Goal: Check status: Check status

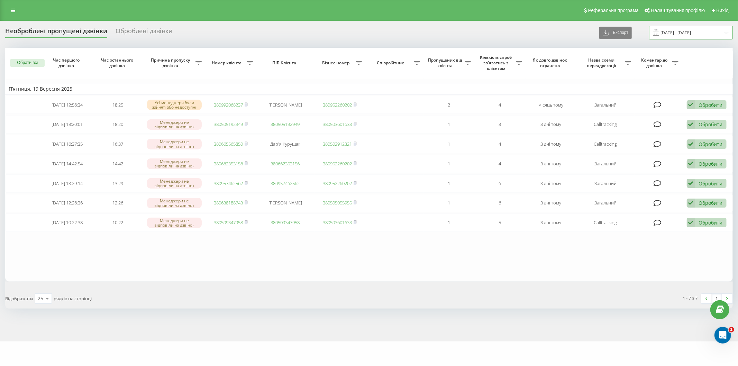
click at [674, 36] on input "[DATE] - [DATE]" at bounding box center [691, 32] width 84 height 13
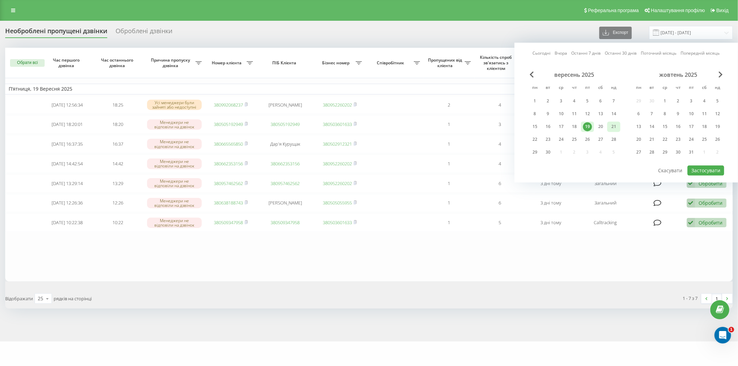
click at [611, 125] on div "21" at bounding box center [613, 126] width 9 height 9
click at [529, 138] on div "22" at bounding box center [534, 139] width 13 height 10
click at [710, 167] on button "Застосувати" at bounding box center [705, 170] width 37 height 10
type input "[DATE] - [DATE]"
